Goal: Communication & Community: Answer question/provide support

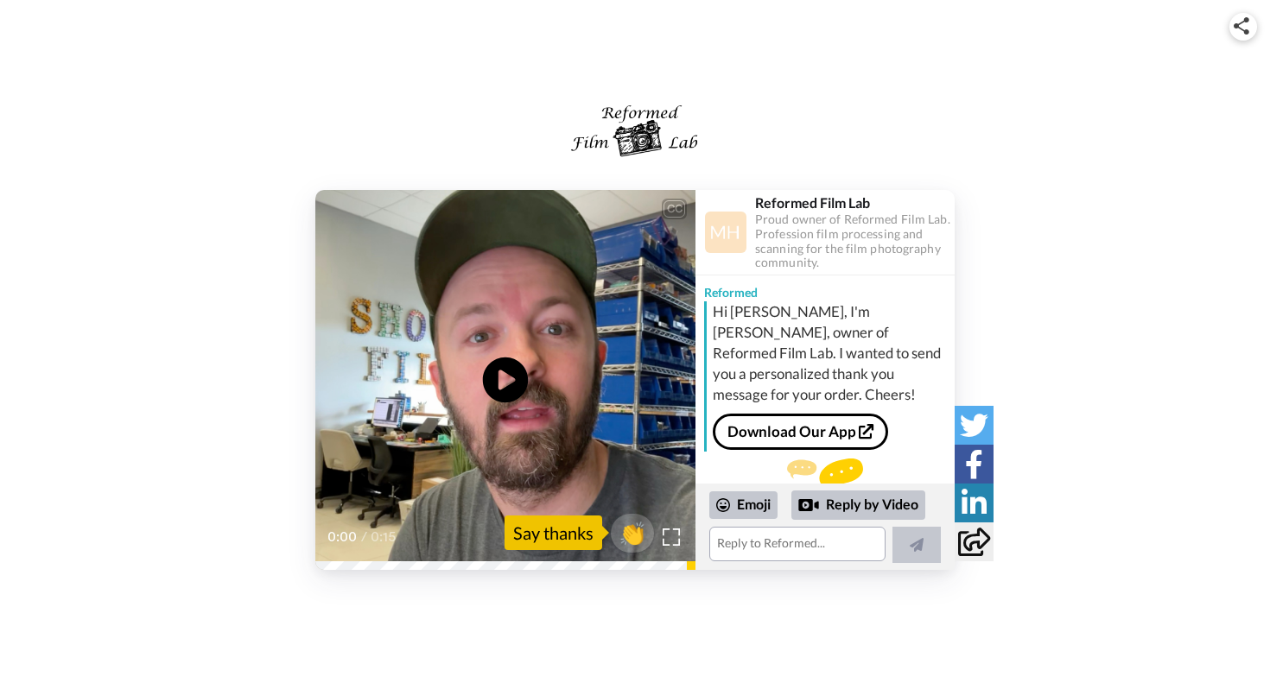
click at [512, 381] on icon "Play/Pause" at bounding box center [506, 380] width 46 height 82
click at [759, 543] on textarea at bounding box center [797, 544] width 176 height 35
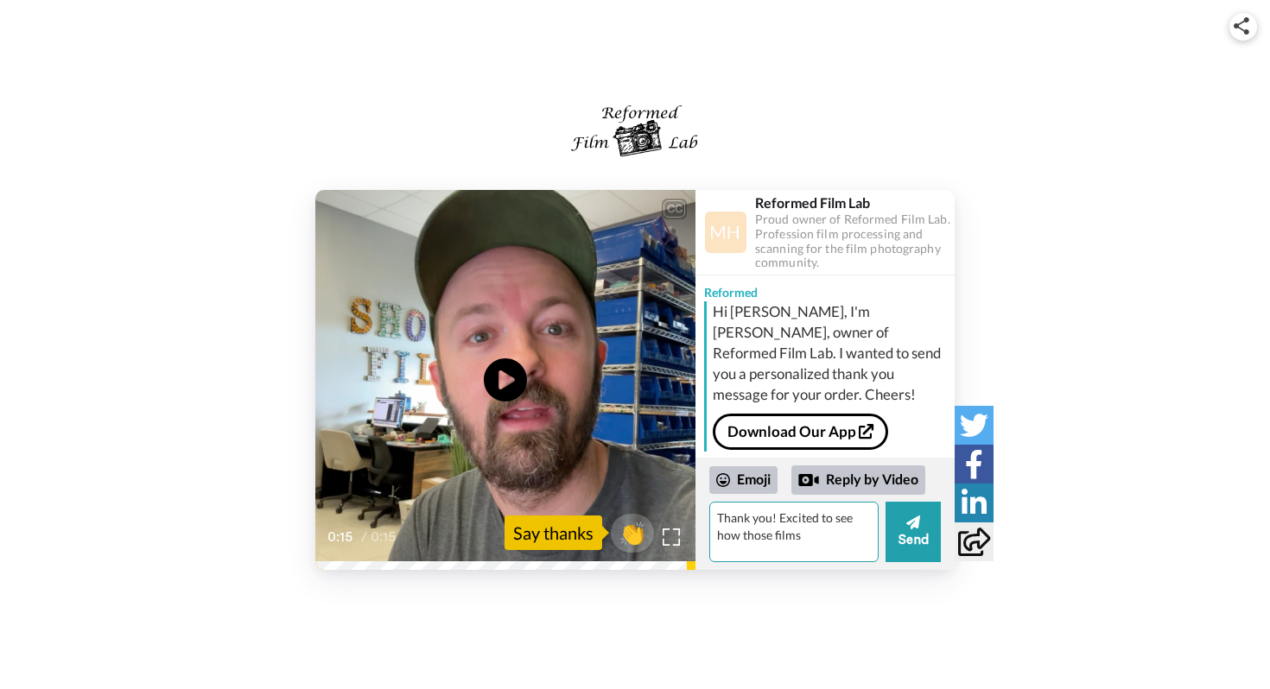
click at [739, 536] on textarea "Thank you! Excited to see how those films" at bounding box center [793, 532] width 169 height 60
click at [840, 543] on textarea "Thank you! Excited to see how are those films" at bounding box center [793, 532] width 169 height 60
type textarea "Thank you! Excited to se"
drag, startPoint x: 856, startPoint y: 525, endPoint x: 548, endPoint y: 492, distance: 310.1
click at [548, 492] on div "CC Play/Pause 0:15 / 0:15 👏 Say thanks Reformed Film Lab Proud owner of Reforme…" at bounding box center [634, 380] width 639 height 380
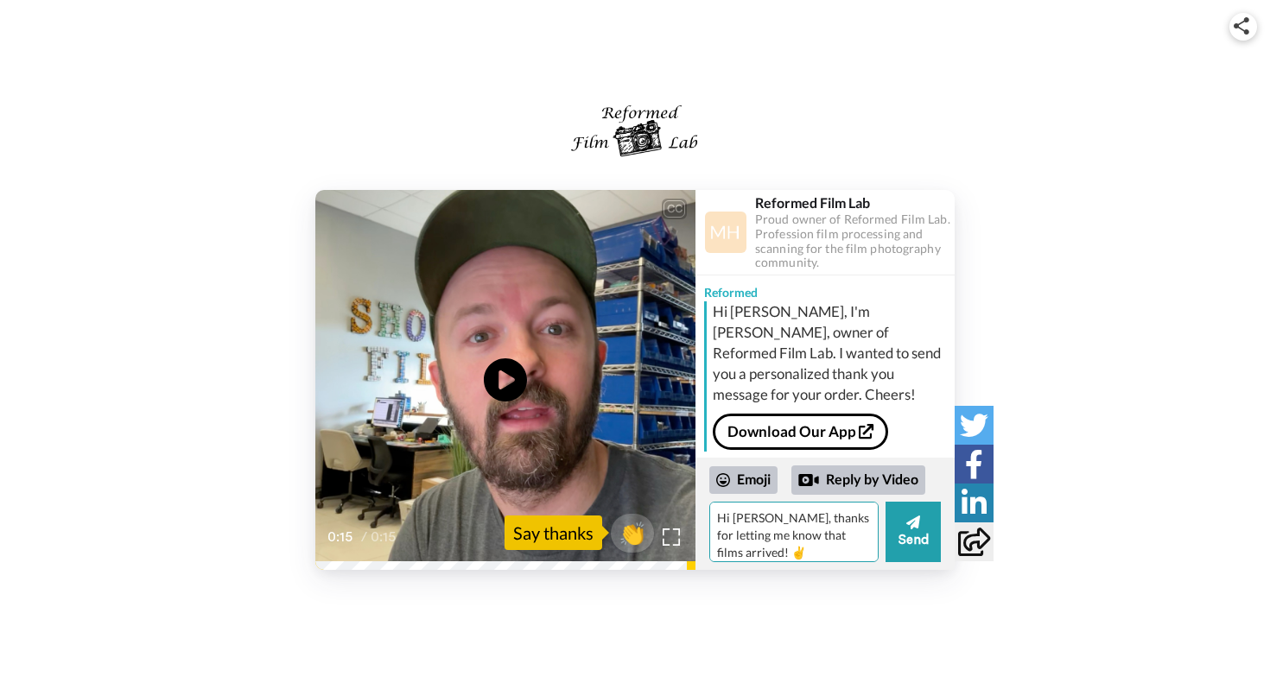
scroll to position [7, 0]
click at [862, 531] on textarea "Hi [PERSON_NAME], thanks for letting me know that films arrived! ✌️" at bounding box center [793, 532] width 169 height 60
click at [803, 555] on textarea "Hi [PERSON_NAME], thanks for letting me know that films arrived! Excited to see…" at bounding box center [793, 532] width 169 height 60
type textarea "Hi [PERSON_NAME], thanks for letting me know that films arrived! Excited to see…"
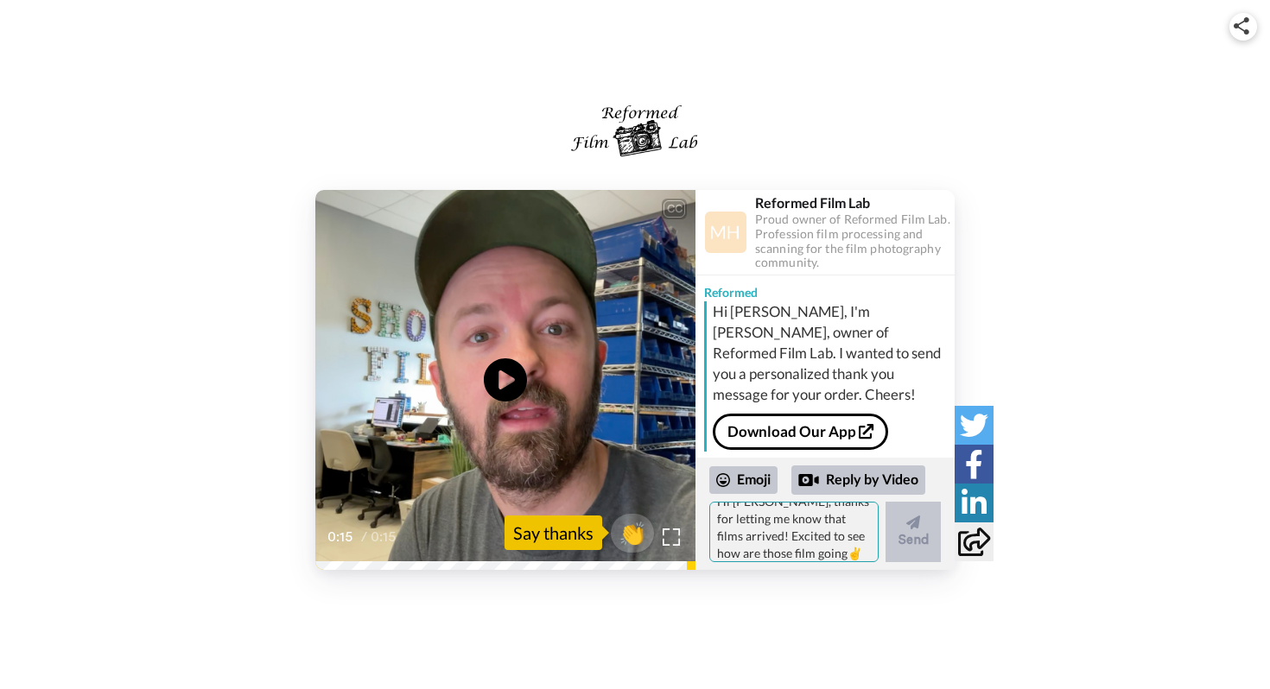
scroll to position [0, 0]
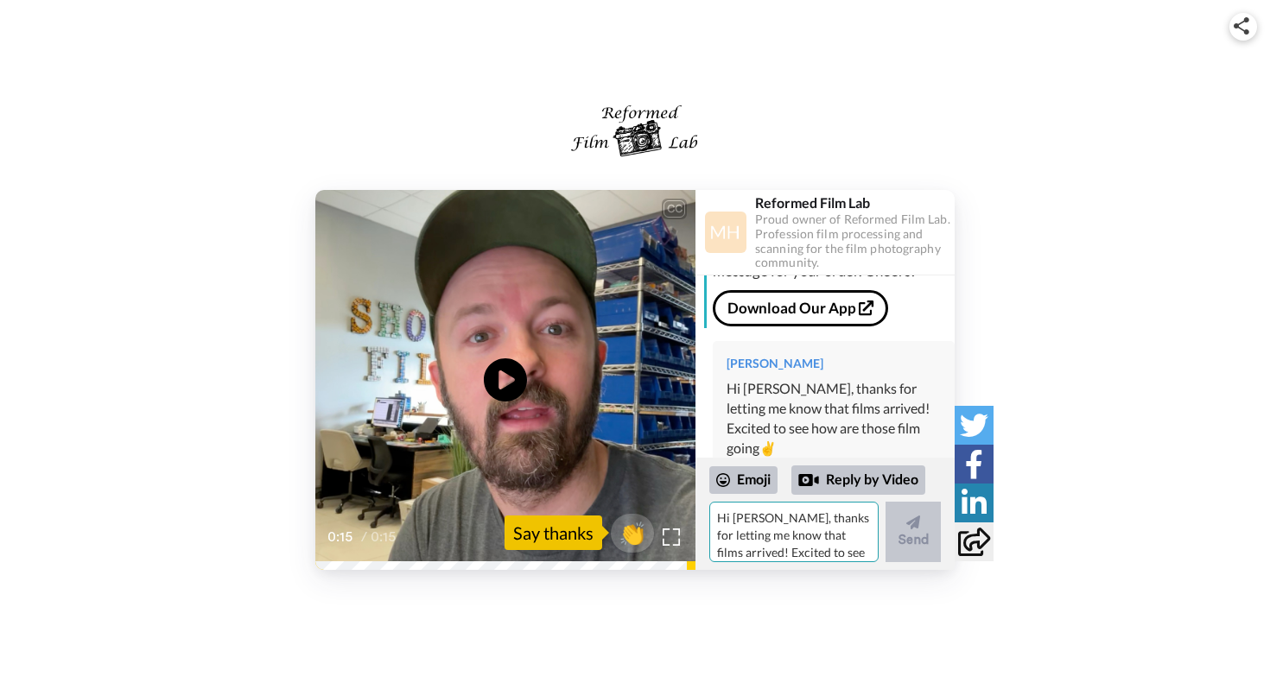
click at [804, 543] on textarea "Hi [PERSON_NAME], thanks for letting me know that films arrived! Excited to see…" at bounding box center [793, 532] width 169 height 60
click at [864, 554] on textarea "AND there is one film, it might be exposured by security screening machine." at bounding box center [793, 532] width 169 height 60
type textarea "AND there is one film, it might be exposured by security screening machine. Let…"
